Goal: Communication & Community: Participate in discussion

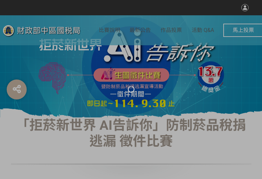
select select "vote"
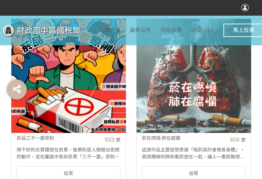
scroll to position [267, 0]
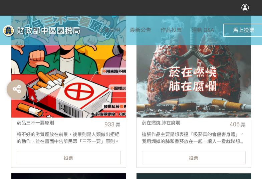
click at [93, 156] on div "投票" at bounding box center [69, 157] width 104 height 13
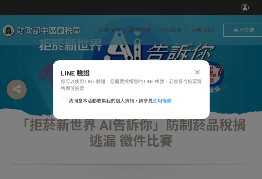
scroll to position [0, 0]
click at [64, 101] on div at bounding box center [64, 101] width 7 height 7
checkbox input "true"
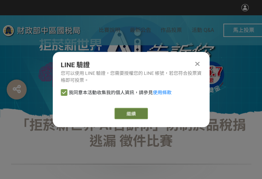
click at [136, 114] on button "繼續" at bounding box center [130, 113] width 33 height 11
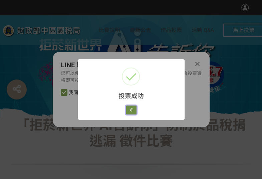
click at [129, 107] on button "好" at bounding box center [131, 110] width 11 height 9
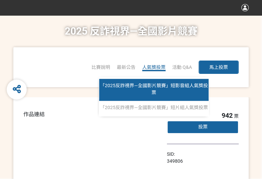
click at [152, 80] on link "「2025反詐視界—全國影片競賽」短影音組人氣獎投票" at bounding box center [153, 90] width 109 height 22
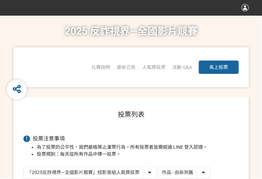
click at [185, 172] on select "作品 - 由新到舊 作品 - 由舊到新 票數 - 由多到少 票數 - 由少到多" at bounding box center [183, 173] width 51 height 12
select select "vote"
click at [158, 167] on select "作品 - 由新到舊 作品 - 由舊到新 票數 - 由多到少 票數 - 由少到多" at bounding box center [183, 173] width 51 height 12
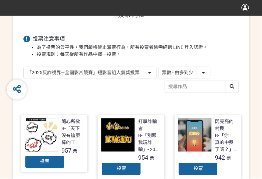
scroll to position [133, 0]
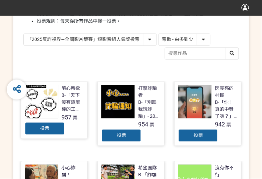
click at [43, 130] on span "投票" at bounding box center [44, 128] width 9 height 5
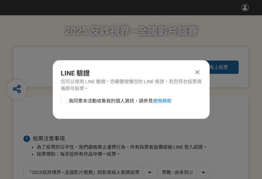
scroll to position [0, 0]
click at [63, 101] on div at bounding box center [64, 101] width 7 height 7
checkbox input "true"
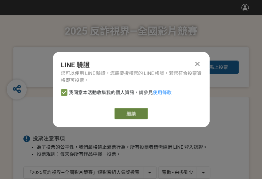
click at [127, 114] on button "繼續" at bounding box center [130, 113] width 33 height 11
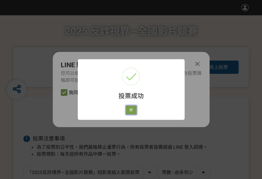
drag, startPoint x: 133, startPoint y: 112, endPoint x: 156, endPoint y: 116, distance: 23.7
click at [133, 112] on button "好" at bounding box center [131, 110] width 11 height 9
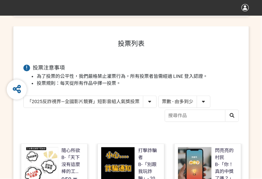
scroll to position [103, 0]
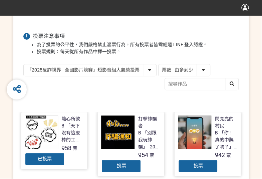
drag, startPoint x: 120, startPoint y: 71, endPoint x: 122, endPoint y: 75, distance: 4.6
click at [121, 72] on select "「2025反詐視界—全國影片競賽」短影音組人氣獎投票 「2025反詐視界—全國影片競賽」短片組人氣獎投票" at bounding box center [90, 70] width 132 height 12
select select "13146"
click at [24, 64] on select "「2025反詐視界—全國影片競賽」短影音組人氣獎投票 「2025反詐視界—全國影片競賽」短片組人氣獎投票" at bounding box center [90, 70] width 132 height 12
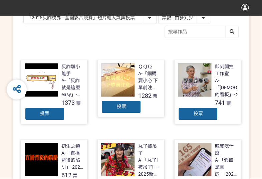
scroll to position [167, 0]
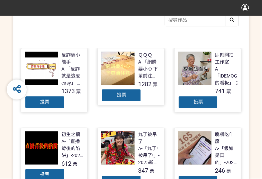
click at [33, 103] on div "投票" at bounding box center [45, 102] width 40 height 13
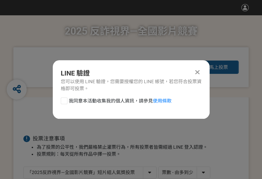
scroll to position [0, 0]
click at [61, 102] on div at bounding box center [64, 101] width 7 height 7
checkbox input "true"
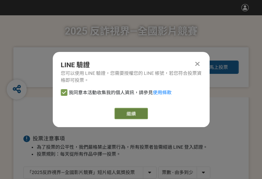
click at [140, 117] on button "繼續" at bounding box center [130, 113] width 33 height 11
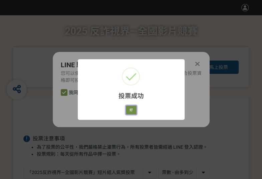
click at [131, 109] on button "好" at bounding box center [131, 110] width 11 height 9
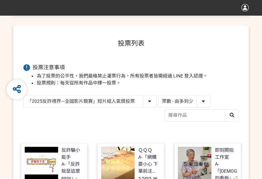
scroll to position [107, 0]
